Goal: Transaction & Acquisition: Purchase product/service

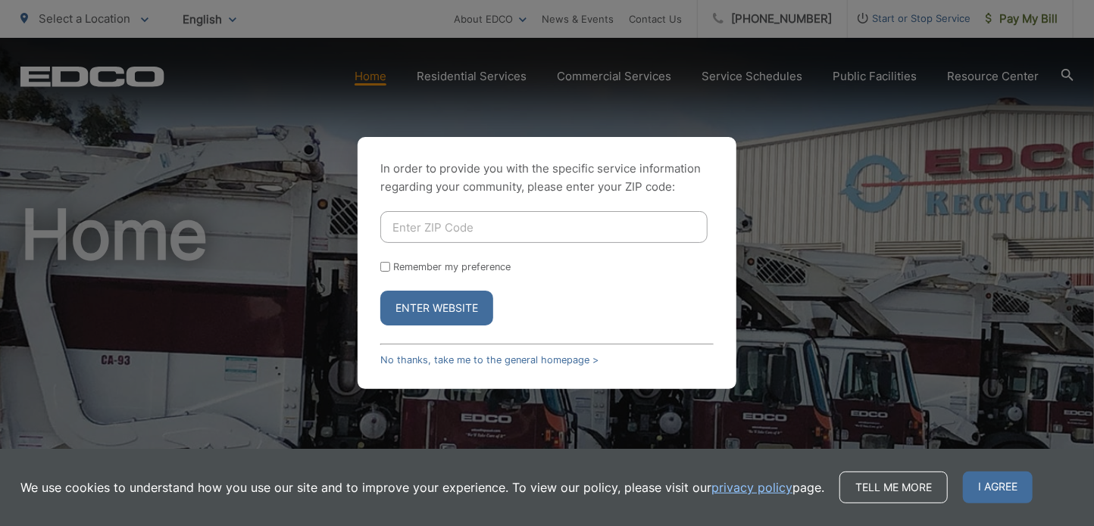
click at [437, 236] on input "Enter ZIP Code" at bounding box center [543, 227] width 327 height 32
type input "92020"
click at [385, 264] on input "Remember my preference" at bounding box center [385, 267] width 10 height 10
checkbox input "true"
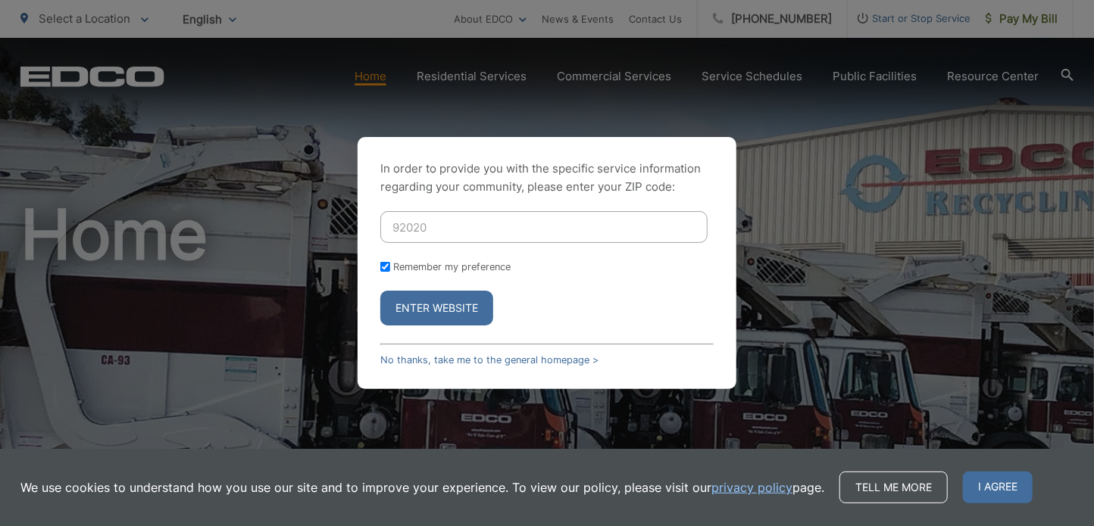
click at [459, 301] on button "Enter Website" at bounding box center [436, 308] width 113 height 35
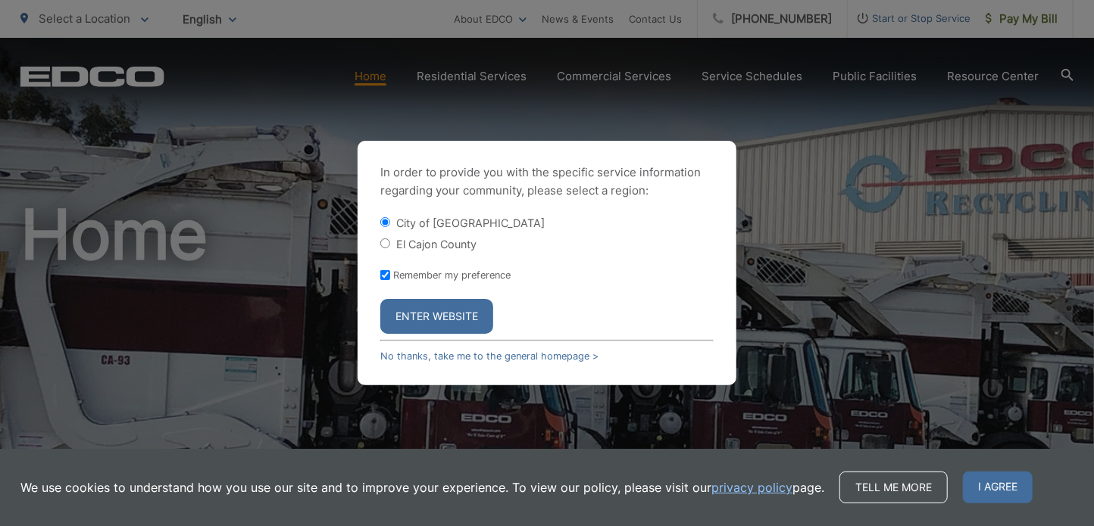
click at [455, 317] on button "Enter Website" at bounding box center [436, 316] width 113 height 35
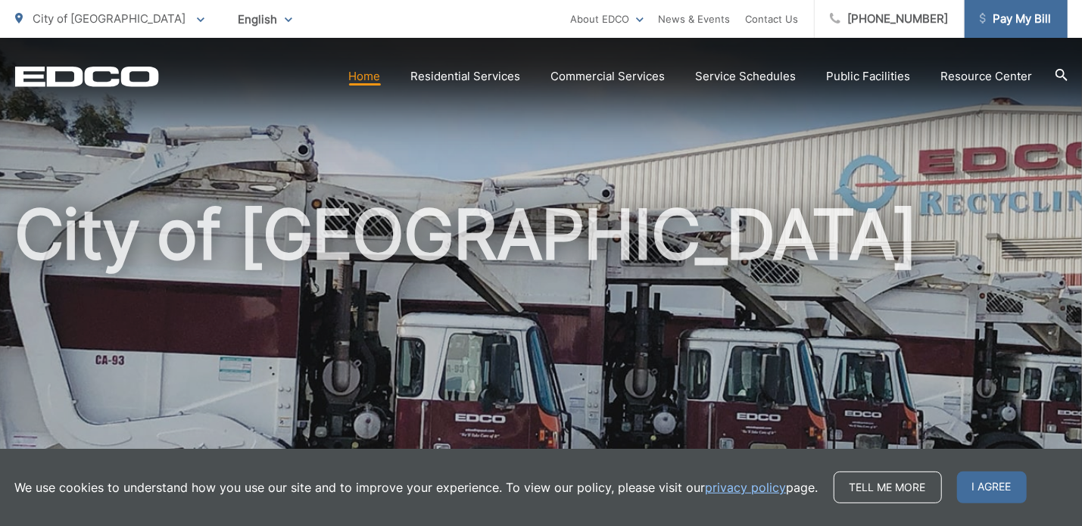
click at [1011, 21] on span "Pay My Bill" at bounding box center [1016, 19] width 72 height 18
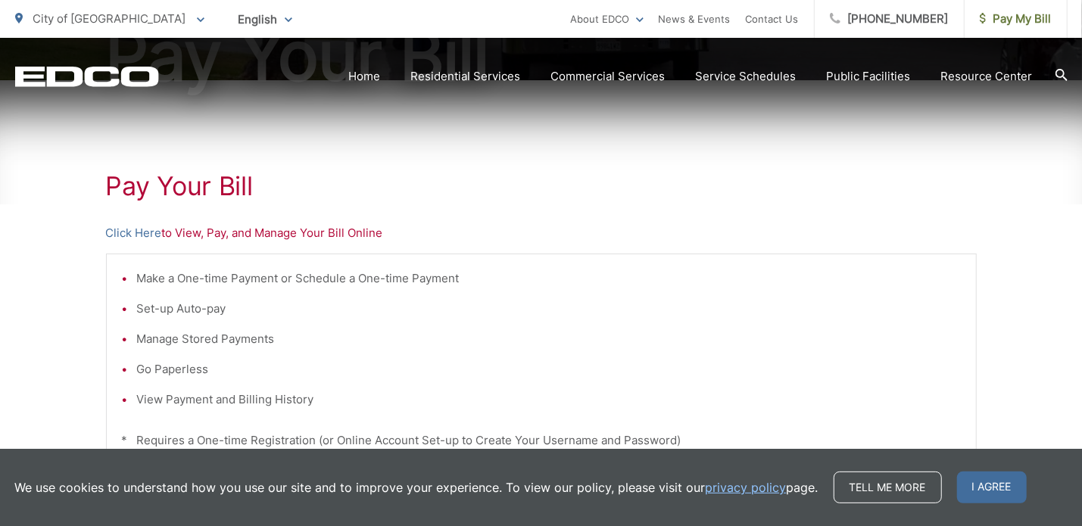
scroll to position [227, 0]
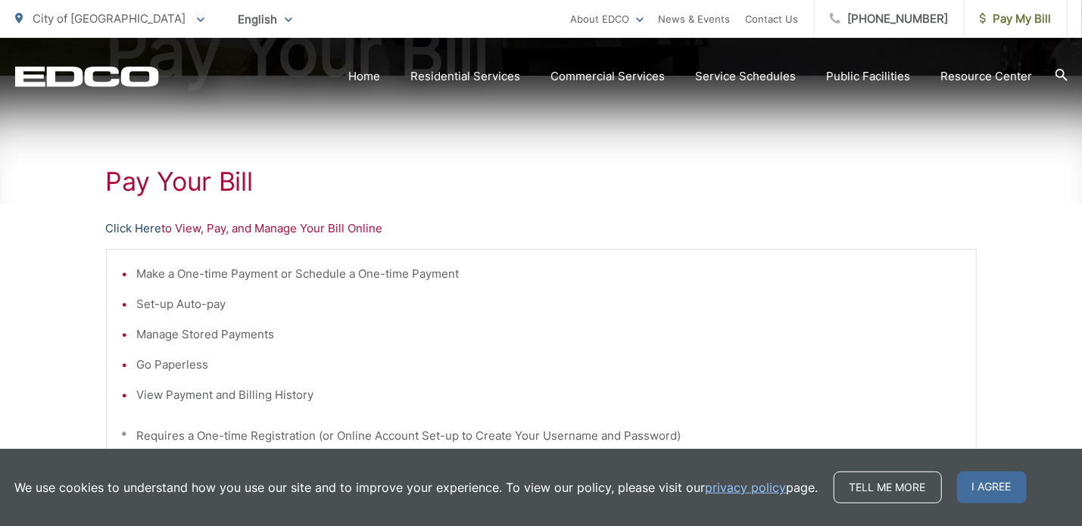
click at [132, 226] on link "Click Here" at bounding box center [134, 229] width 56 height 18
